Goal: Information Seeking & Learning: Learn about a topic

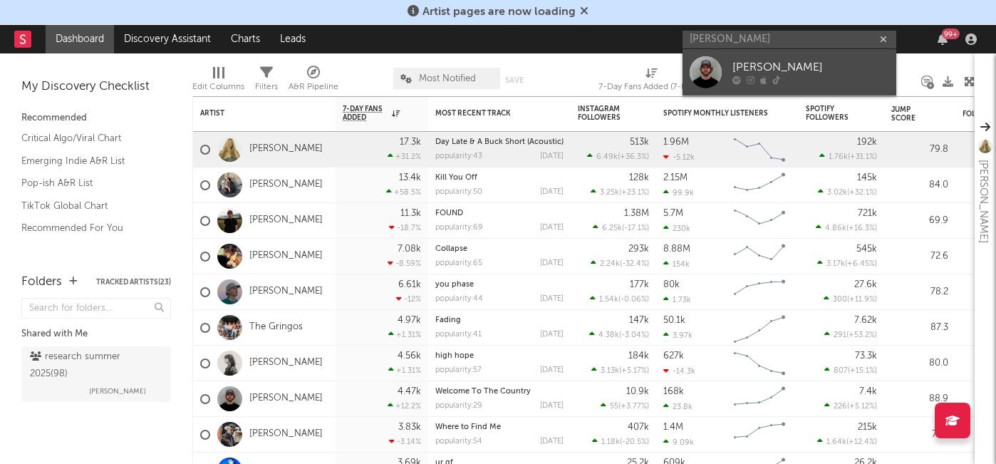
type input "[PERSON_NAME]"
click at [782, 77] on div at bounding box center [810, 80] width 157 height 9
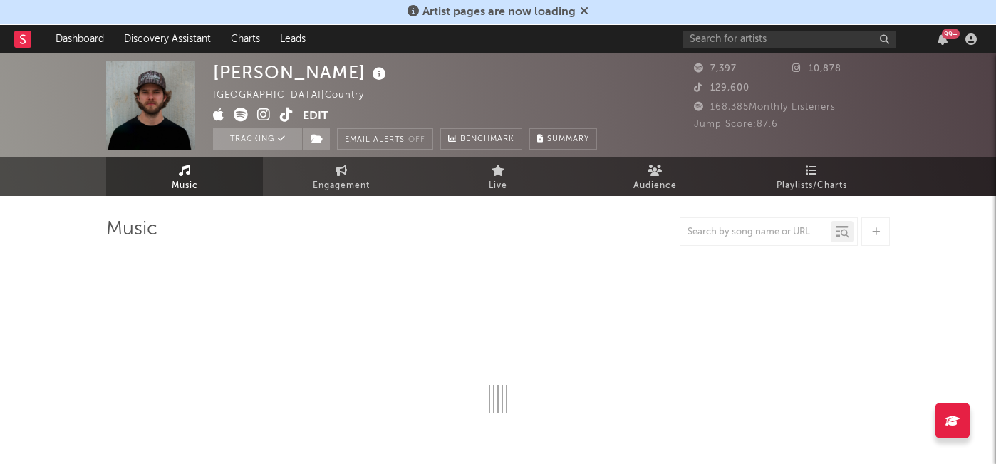
select select "6m"
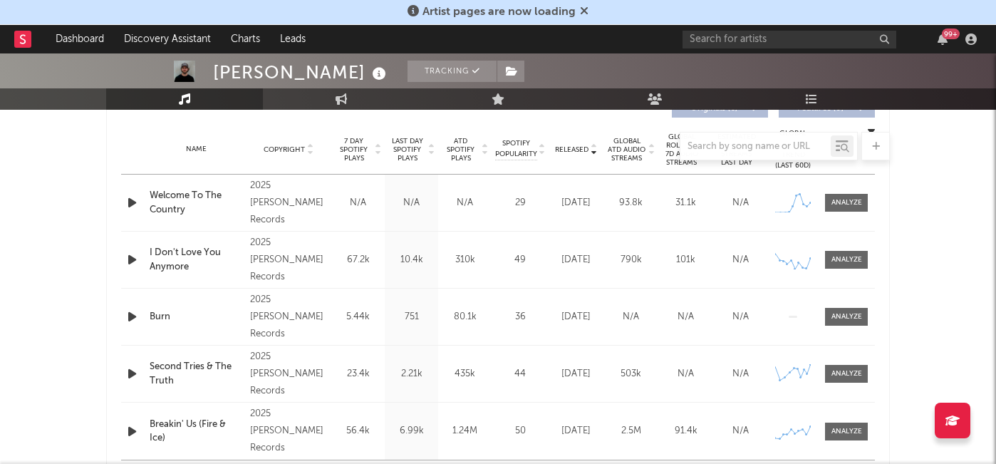
scroll to position [564, 0]
click at [354, 149] on div at bounding box center [498, 146] width 784 height 28
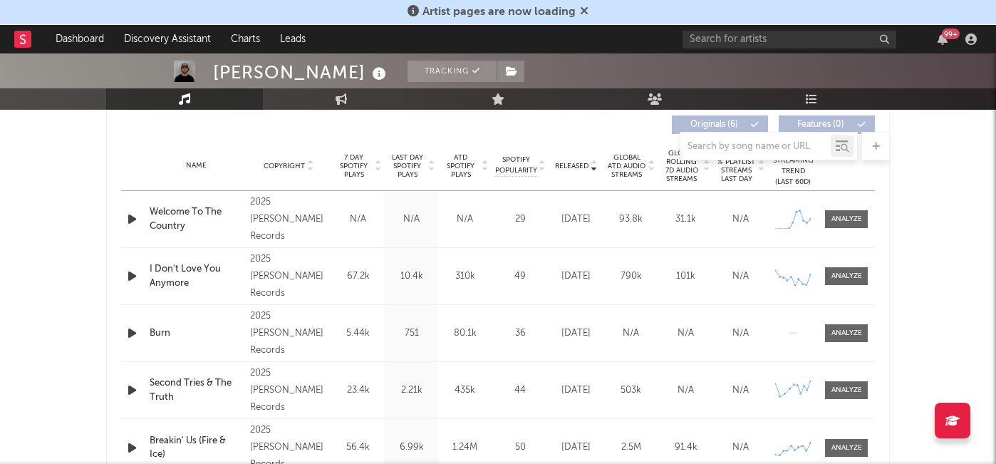
scroll to position [543, 0]
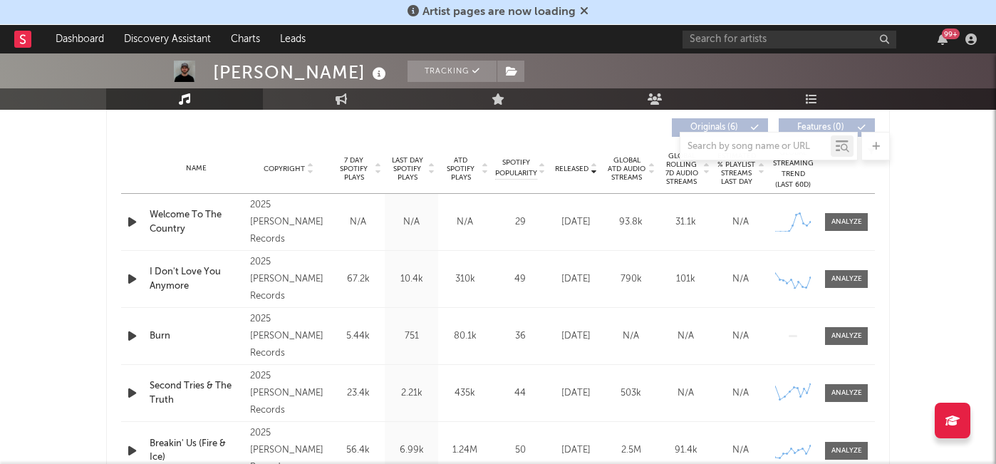
click at [349, 172] on span "7 Day Spotify Plays" at bounding box center [354, 169] width 38 height 26
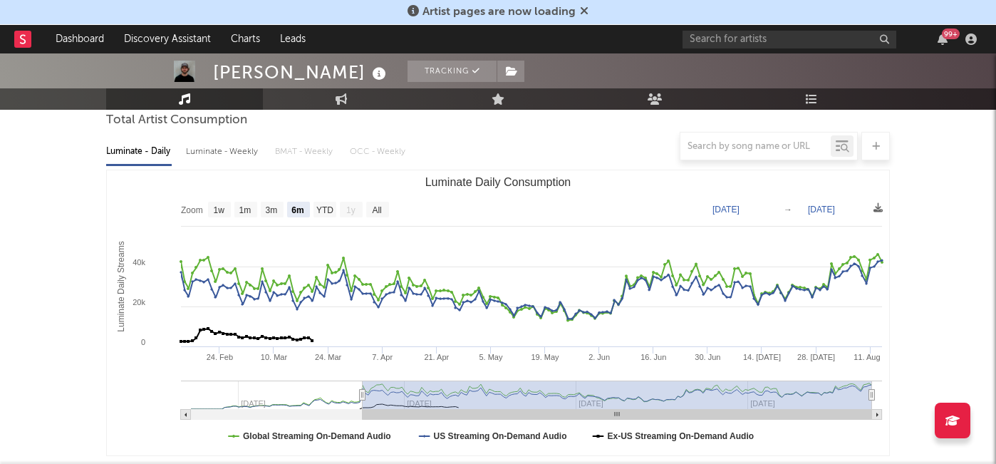
scroll to position [151, 0]
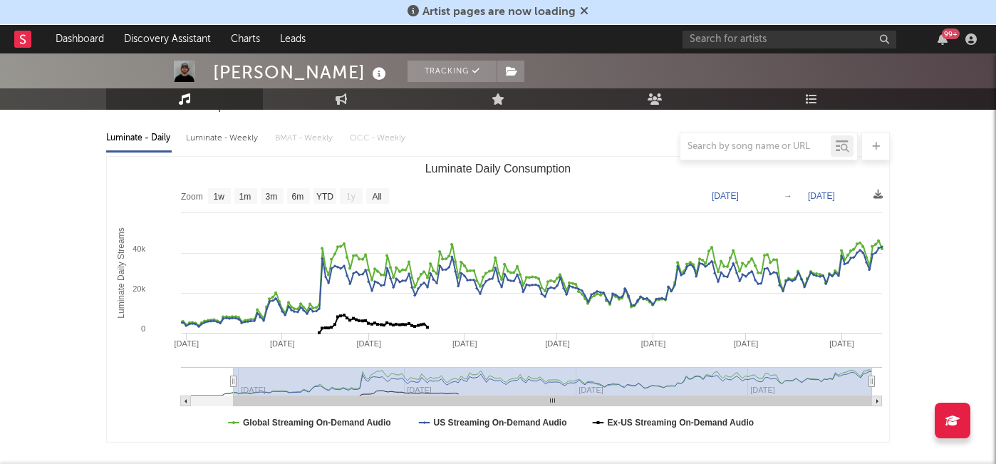
type input "[DATE]"
select select "All"
type input "[DATE]"
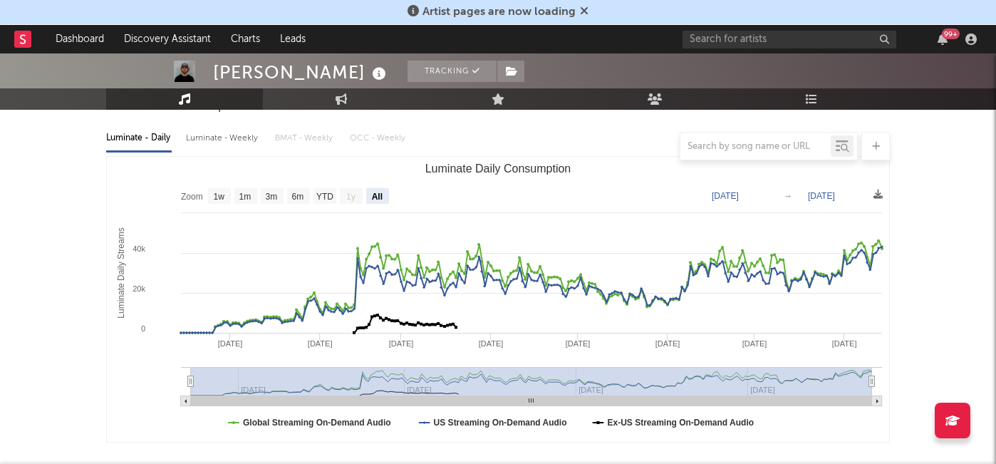
drag, startPoint x: 360, startPoint y: 381, endPoint x: 127, endPoint y: 390, distance: 233.2
click at [127, 390] on icon "Created with Highcharts 10.3.3 Luminate Daily Streams Luminate Daily Consumptio…" at bounding box center [498, 299] width 782 height 285
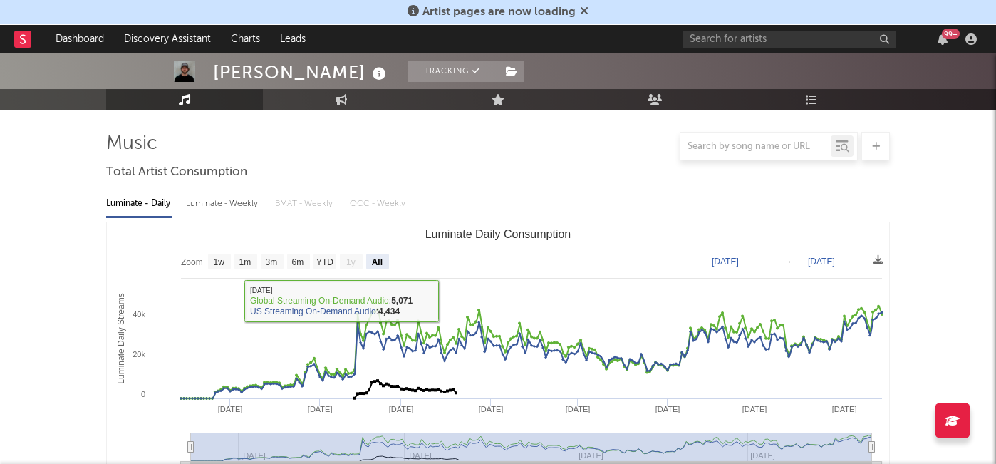
scroll to position [0, 0]
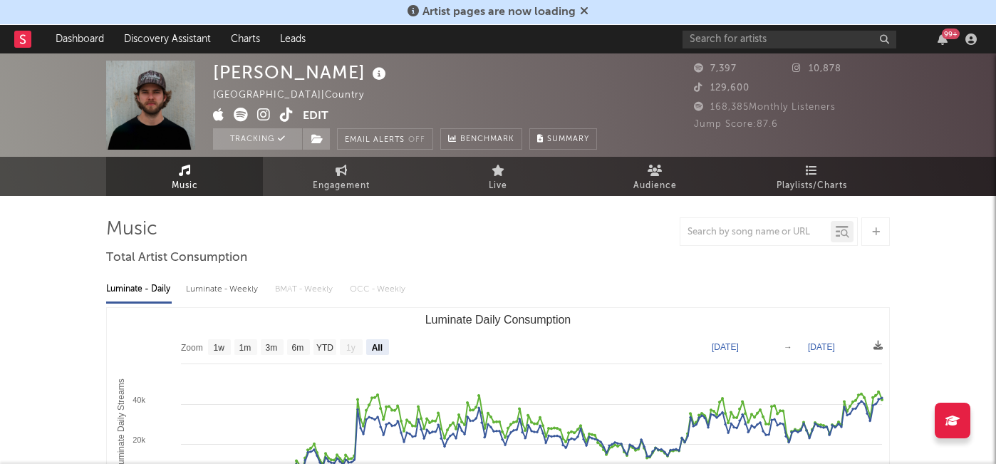
click at [262, 120] on icon at bounding box center [264, 115] width 14 height 14
